Goal: Find contact information: Find contact information

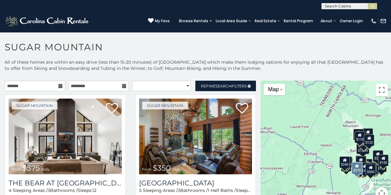
click at [98, 102] on img at bounding box center [65, 136] width 113 height 76
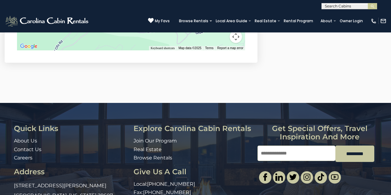
scroll to position [1955, 0]
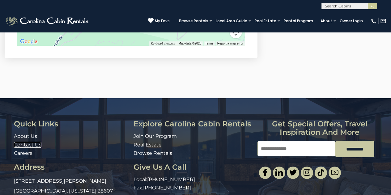
click at [23, 142] on link "Contact Us" at bounding box center [27, 145] width 27 height 6
